Goal: Complete application form

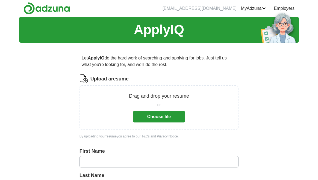
click at [161, 120] on button "Choose file" at bounding box center [159, 116] width 52 height 11
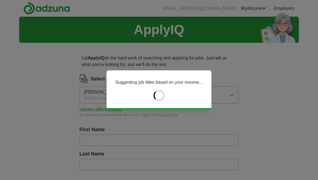
type input "******"
type input "**********"
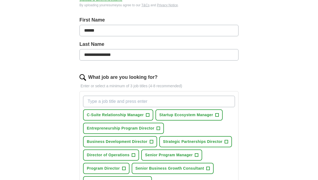
scroll to position [109, 0]
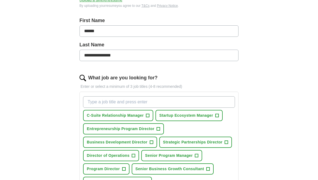
click at [90, 30] on input "******" at bounding box center [159, 30] width 159 height 11
type input "******"
type input "**********"
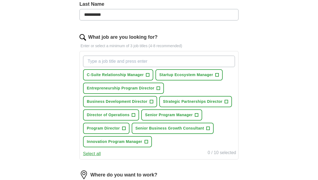
scroll to position [153, 0]
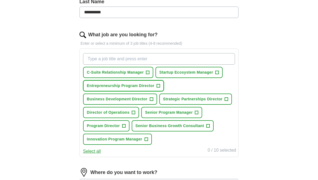
click at [159, 86] on span "+" at bounding box center [158, 86] width 3 height 4
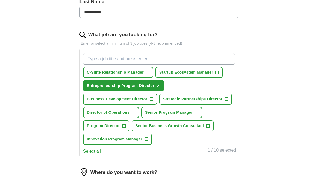
click at [219, 75] on span "+" at bounding box center [217, 73] width 3 height 4
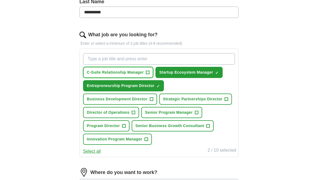
click at [148, 74] on span "+" at bounding box center [147, 73] width 3 height 4
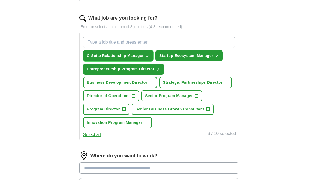
scroll to position [171, 0]
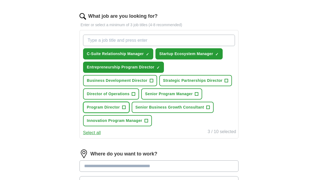
click at [123, 109] on span "+" at bounding box center [123, 108] width 3 height 4
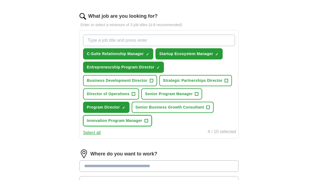
click at [146, 122] on span "+" at bounding box center [146, 121] width 3 height 4
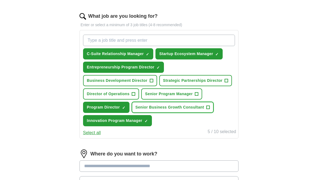
click at [207, 109] on span "+" at bounding box center [207, 108] width 3 height 4
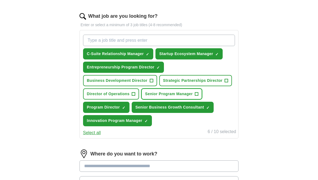
click at [200, 95] on button "Senior Program Manager +" at bounding box center [171, 94] width 61 height 11
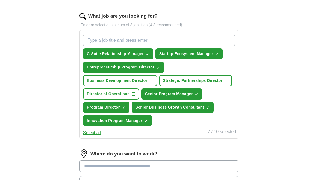
click at [227, 82] on span "+" at bounding box center [226, 81] width 3 height 4
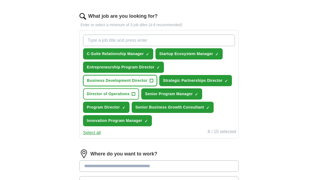
click at [150, 81] on span "+" at bounding box center [151, 81] width 3 height 4
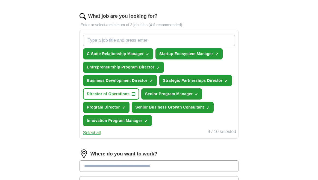
click at [133, 92] on span "+" at bounding box center [133, 94] width 3 height 4
click at [163, 167] on input at bounding box center [159, 166] width 159 height 11
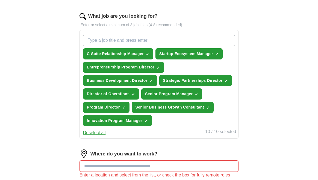
click at [168, 42] on input "What job are you looking for?" at bounding box center [159, 40] width 152 height 11
type input "Account Executive"
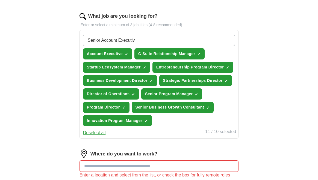
type input "Senior Account Executive"
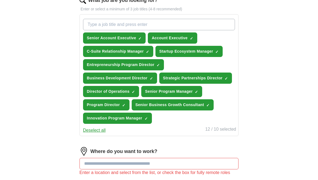
scroll to position [204, 0]
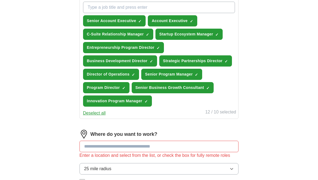
click at [148, 145] on div "Where do you want to work? Enter a location and select from the list, or check …" at bounding box center [159, 159] width 159 height 59
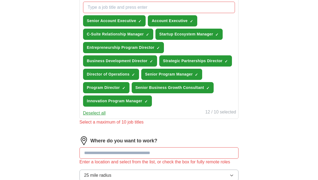
click at [146, 151] on input at bounding box center [159, 153] width 159 height 11
type input "***"
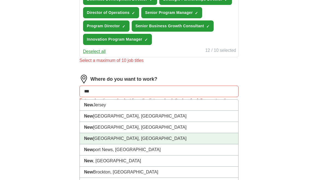
scroll to position [270, 0]
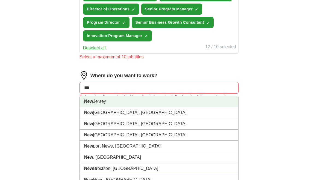
click at [126, 104] on li "[GEOGRAPHIC_DATA]" at bounding box center [159, 101] width 159 height 11
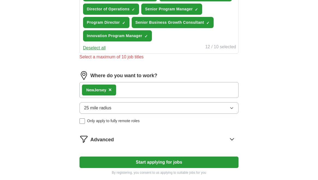
click at [138, 91] on div "New Jersey ×" at bounding box center [159, 90] width 159 height 16
click at [128, 91] on div "New Jersey ×" at bounding box center [159, 90] width 159 height 16
click at [157, 105] on button "25 mile radius" at bounding box center [159, 108] width 159 height 11
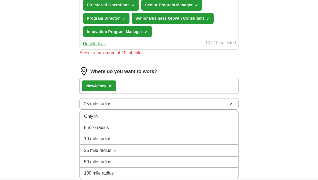
scroll to position [274, 0]
click at [139, 147] on div "25 mile radius ✓" at bounding box center [159, 150] width 150 height 7
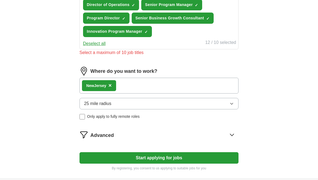
click at [147, 85] on div "New Jersey ×" at bounding box center [159, 86] width 159 height 16
click at [115, 118] on span "Only apply to fully remote roles" at bounding box center [113, 117] width 52 height 6
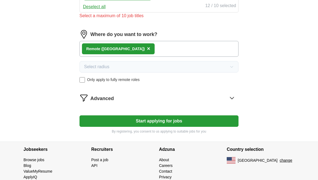
scroll to position [315, 0]
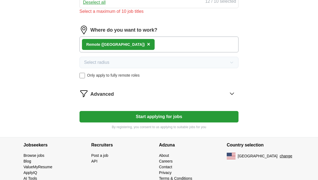
click at [232, 95] on icon at bounding box center [232, 93] width 9 height 9
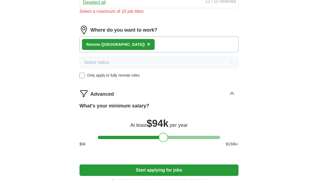
drag, startPoint x: 102, startPoint y: 136, endPoint x: 163, endPoint y: 135, distance: 61.3
click at [163, 135] on div at bounding box center [163, 137] width 9 height 9
drag, startPoint x: 161, startPoint y: 136, endPoint x: 186, endPoint y: 137, distance: 24.6
click at [186, 137] on div at bounding box center [187, 137] width 9 height 9
click at [158, 171] on button "Start applying for jobs" at bounding box center [159, 170] width 159 height 11
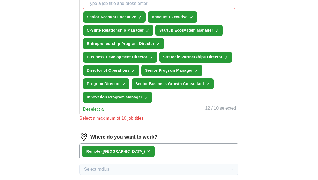
scroll to position [197, 0]
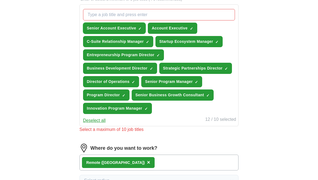
click at [0, 0] on span "×" at bounding box center [0, 0] width 0 height 0
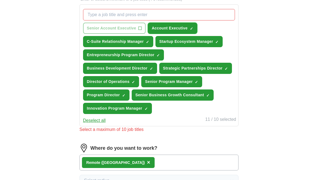
click at [0, 0] on span "×" at bounding box center [0, 0] width 0 height 0
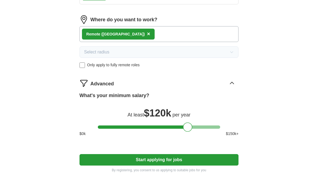
scroll to position [319, 0]
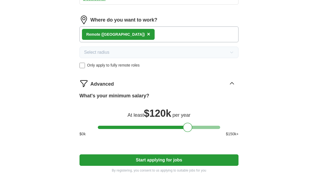
click at [158, 164] on button "Start applying for jobs" at bounding box center [159, 160] width 159 height 11
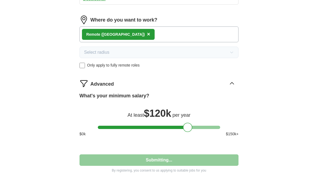
select select "**"
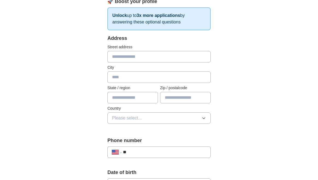
scroll to position [100, 0]
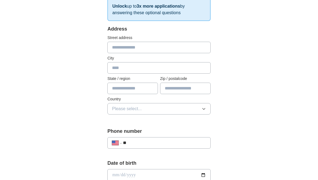
click at [152, 72] on input "text" at bounding box center [158, 67] width 103 height 11
type input "**********"
type input "**"
type input "*****"
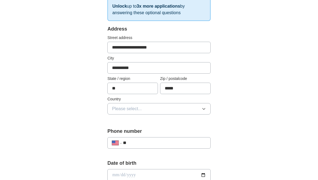
drag, startPoint x: 166, startPoint y: 48, endPoint x: 103, endPoint y: 46, distance: 63.4
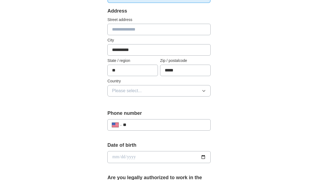
scroll to position [118, 0]
click at [173, 91] on button "Please select..." at bounding box center [158, 90] width 103 height 11
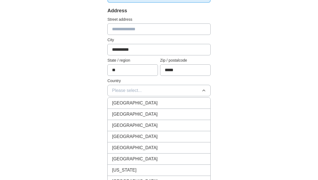
click at [157, 115] on div "[GEOGRAPHIC_DATA]" at bounding box center [159, 114] width 94 height 7
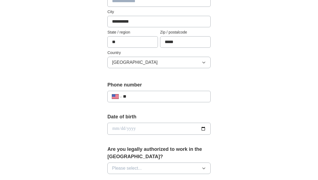
scroll to position [147, 0]
click at [205, 132] on input "date" at bounding box center [158, 129] width 103 height 12
click at [220, 156] on div "**********" at bounding box center [159, 137] width 140 height 474
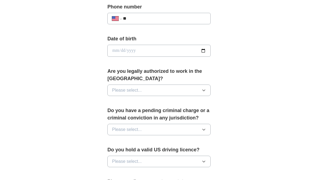
scroll to position [230, 0]
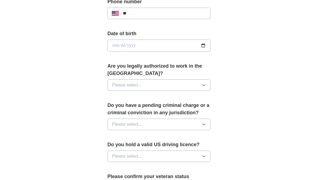
click at [192, 79] on div "Are you legally authorized to work in the [GEOGRAPHIC_DATA]? Please select..." at bounding box center [158, 79] width 103 height 33
click at [190, 86] on button "Please select..." at bounding box center [158, 85] width 103 height 11
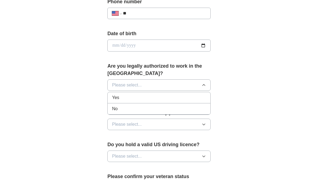
click at [177, 97] on div "Yes" at bounding box center [159, 98] width 94 height 7
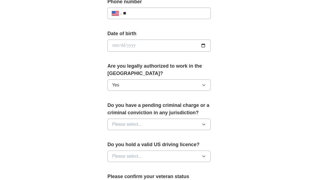
click at [196, 125] on button "Please select..." at bounding box center [158, 124] width 103 height 11
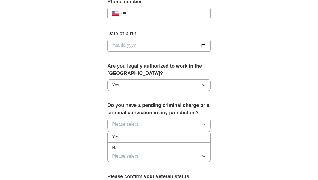
click at [186, 145] on li "No" at bounding box center [159, 148] width 103 height 11
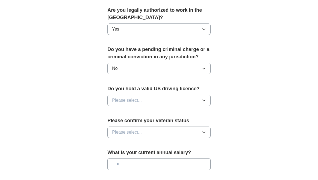
scroll to position [296, 0]
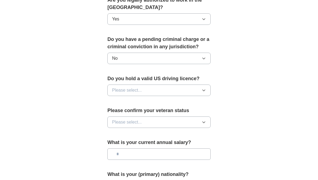
click at [197, 91] on button "Please select..." at bounding box center [158, 90] width 103 height 11
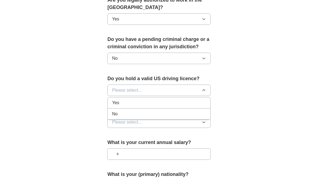
click at [181, 104] on div "Yes" at bounding box center [159, 103] width 94 height 7
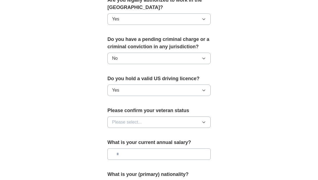
click at [199, 125] on button "Please select..." at bounding box center [158, 122] width 103 height 11
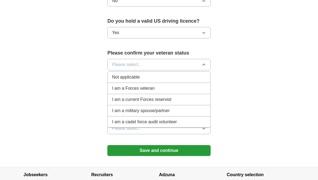
scroll to position [356, 0]
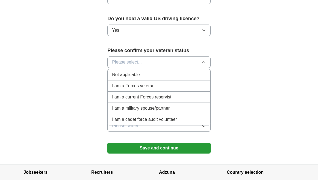
click at [164, 74] on div "Not applicable" at bounding box center [159, 75] width 94 height 7
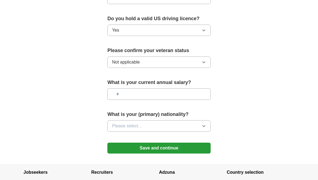
click at [198, 97] on input "text" at bounding box center [158, 94] width 103 height 11
type input "********"
click at [199, 127] on button "Please select..." at bounding box center [158, 126] width 103 height 11
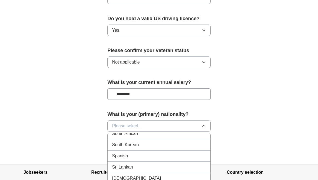
scroll to position [1835, 0]
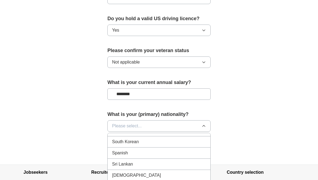
click at [173, 151] on div "Spanish" at bounding box center [159, 153] width 94 height 7
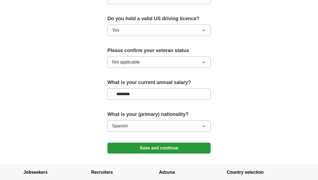
click at [173, 151] on button "Save and continue" at bounding box center [158, 148] width 103 height 11
